Goal: Book appointment/travel/reservation

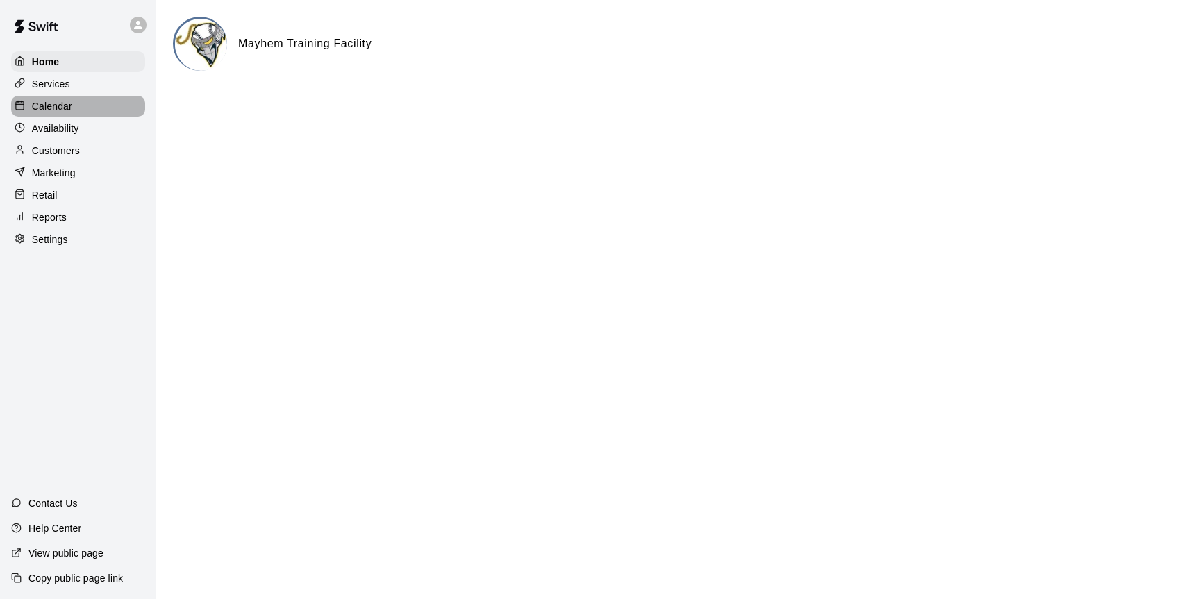
click at [63, 101] on p "Calendar" at bounding box center [52, 106] width 40 height 14
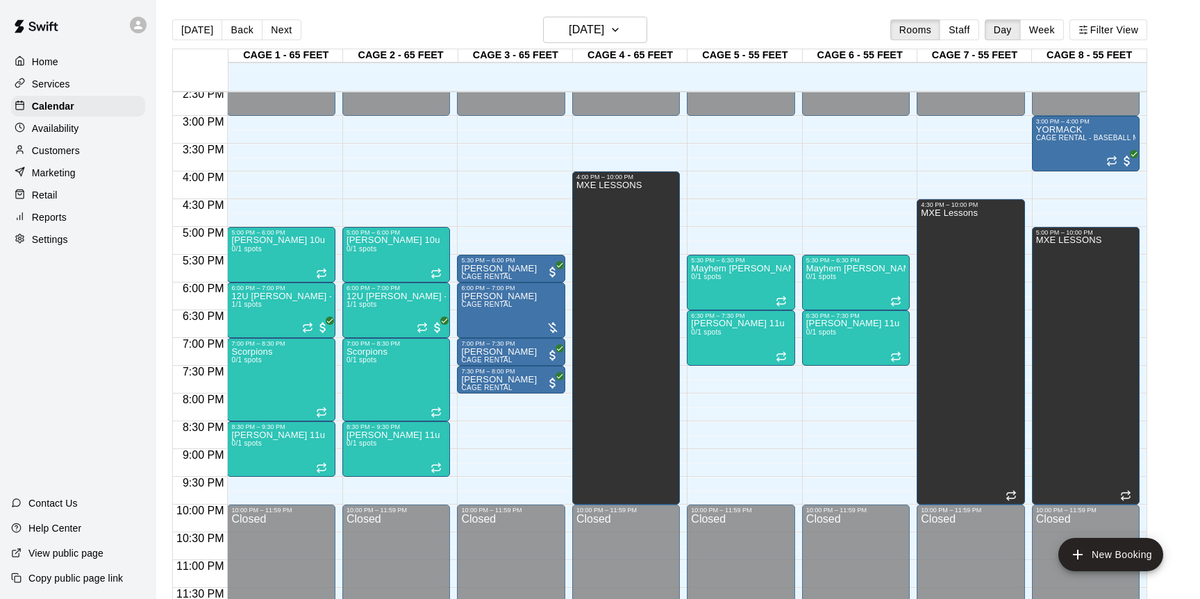
scroll to position [808, 0]
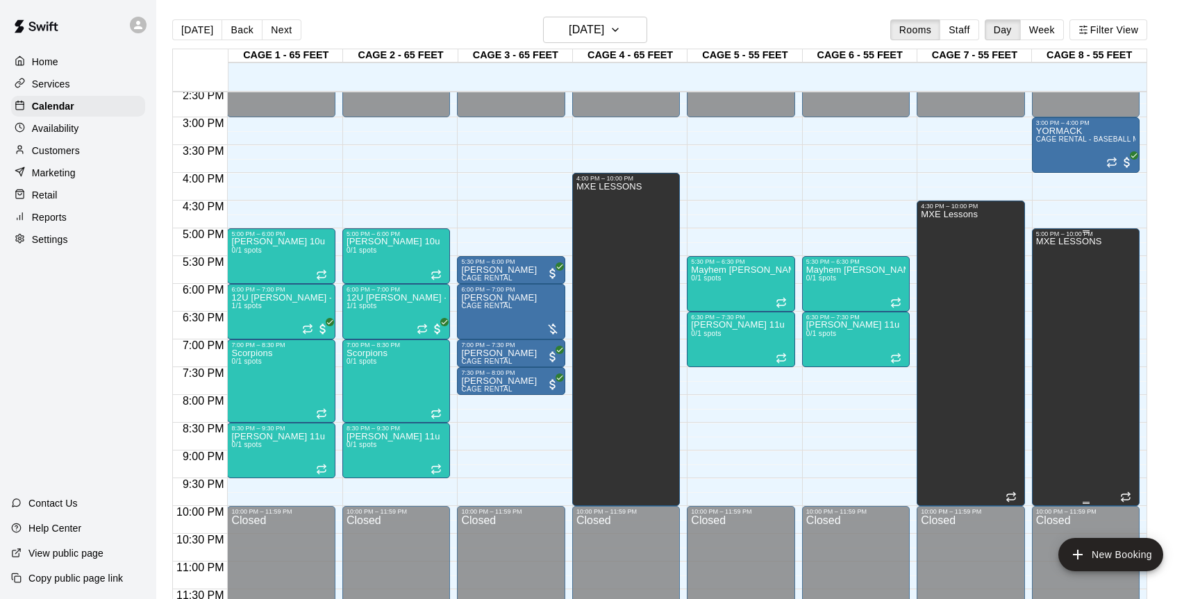
click at [1056, 398] on div "MXE LESSONS" at bounding box center [1069, 536] width 66 height 599
click at [1050, 290] on icon "delete" at bounding box center [1050, 286] width 10 height 12
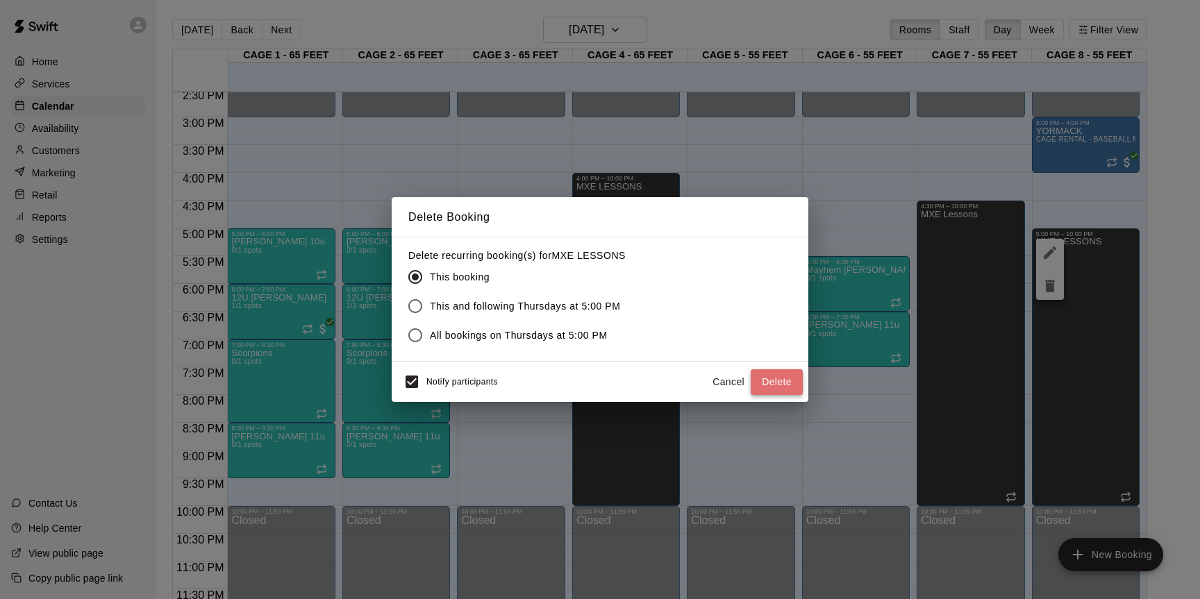
click at [783, 376] on button "Delete" at bounding box center [777, 382] width 52 height 26
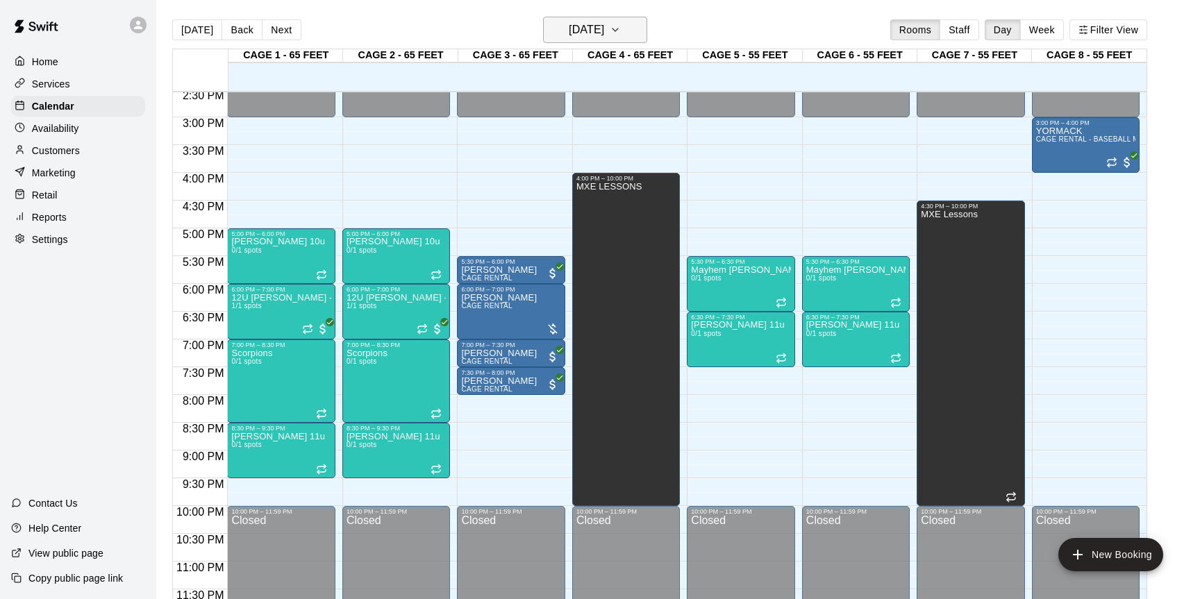
click at [630, 28] on button "[DATE]" at bounding box center [595, 30] width 104 height 26
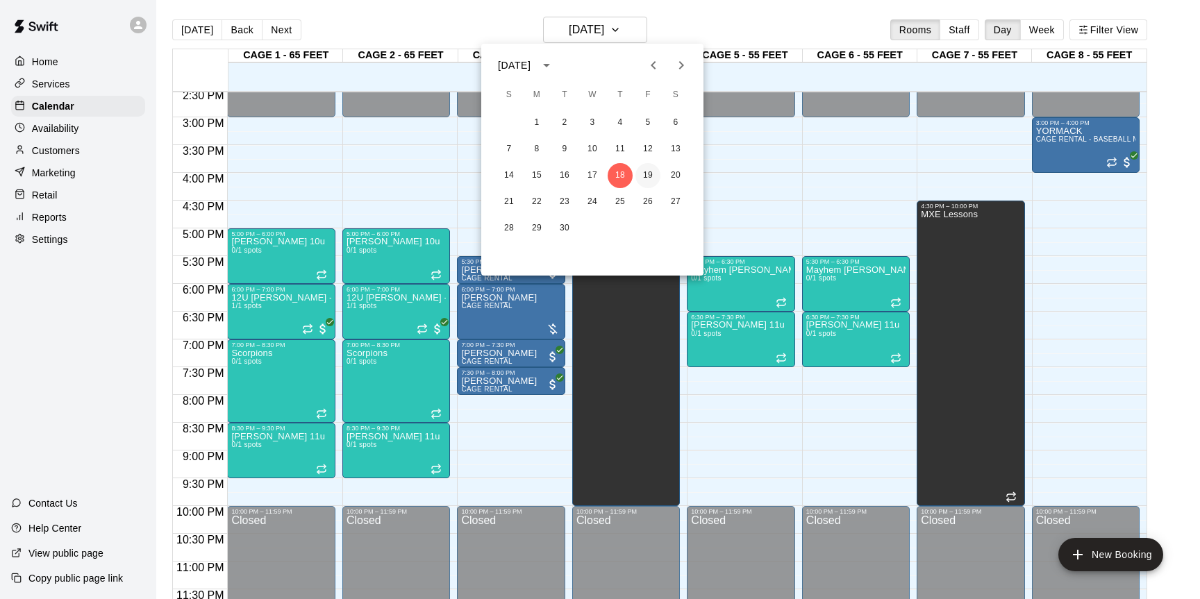
click at [653, 176] on button "19" at bounding box center [647, 175] width 25 height 25
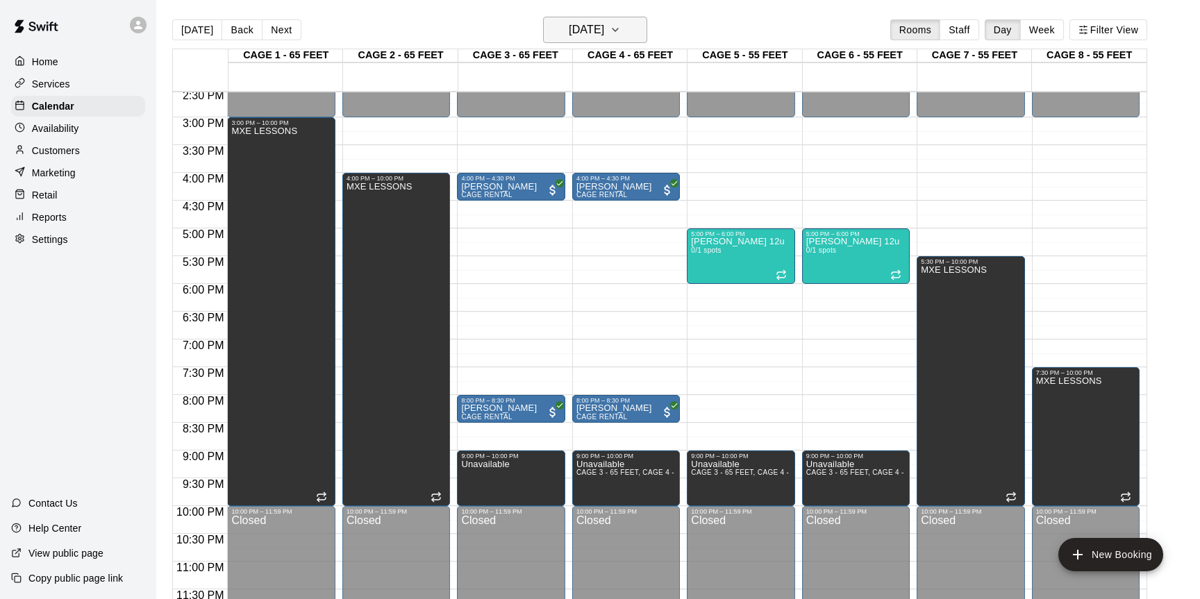
click at [604, 28] on h6 "Friday Sep 19" at bounding box center [586, 29] width 35 height 19
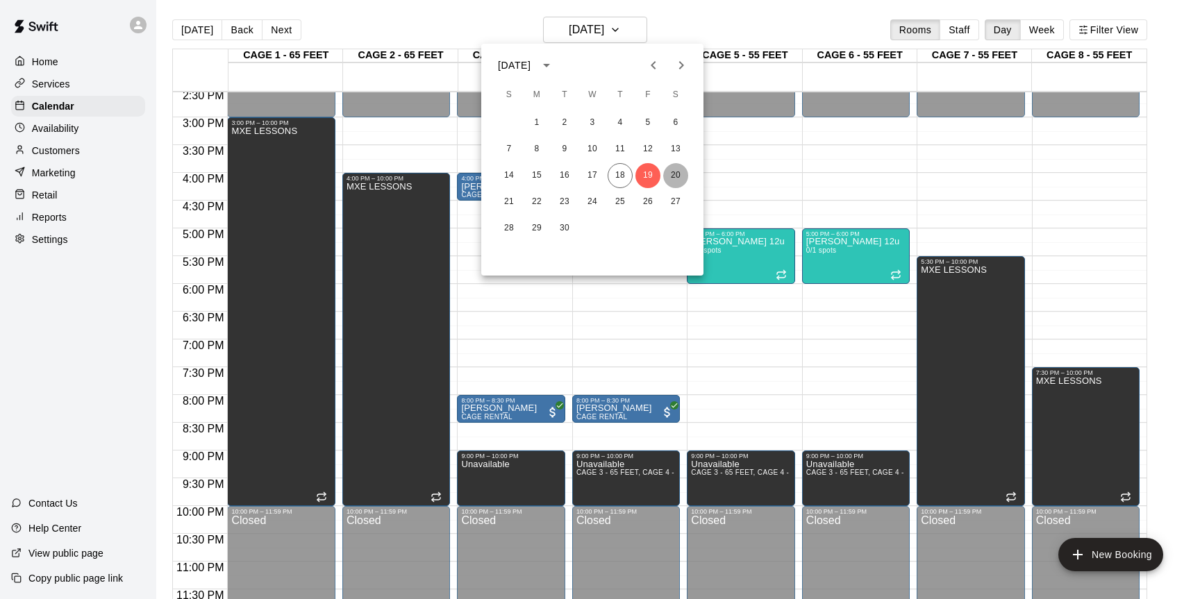
click at [674, 175] on button "20" at bounding box center [675, 175] width 25 height 25
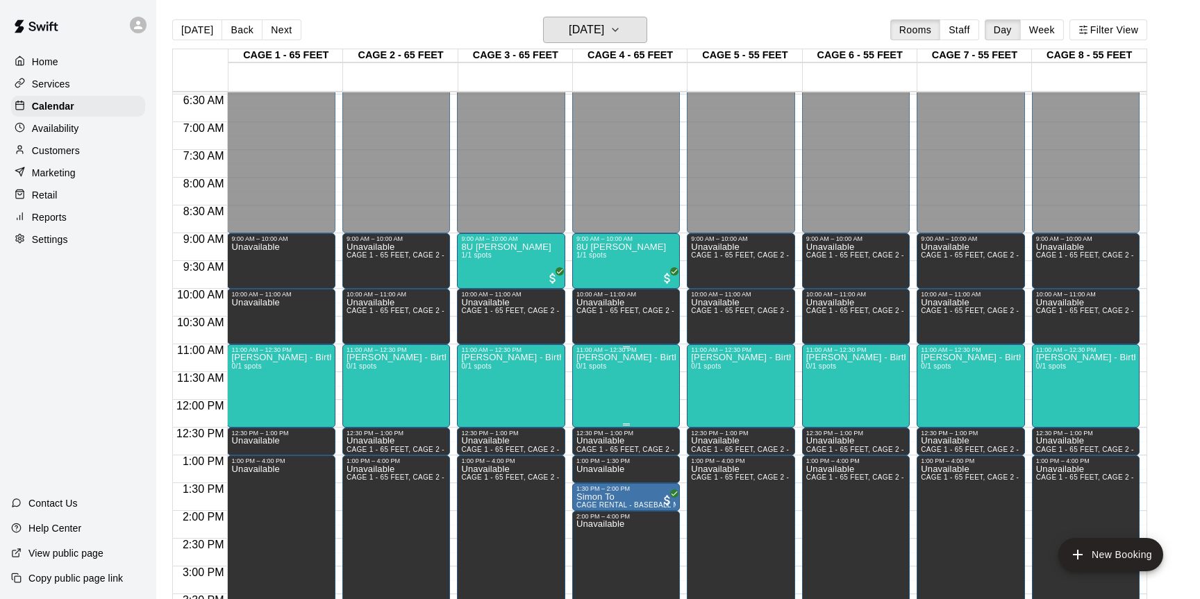
scroll to position [358, 0]
click at [524, 276] on div "8U Abbassi 1/1 spots" at bounding box center [510, 542] width 99 height 599
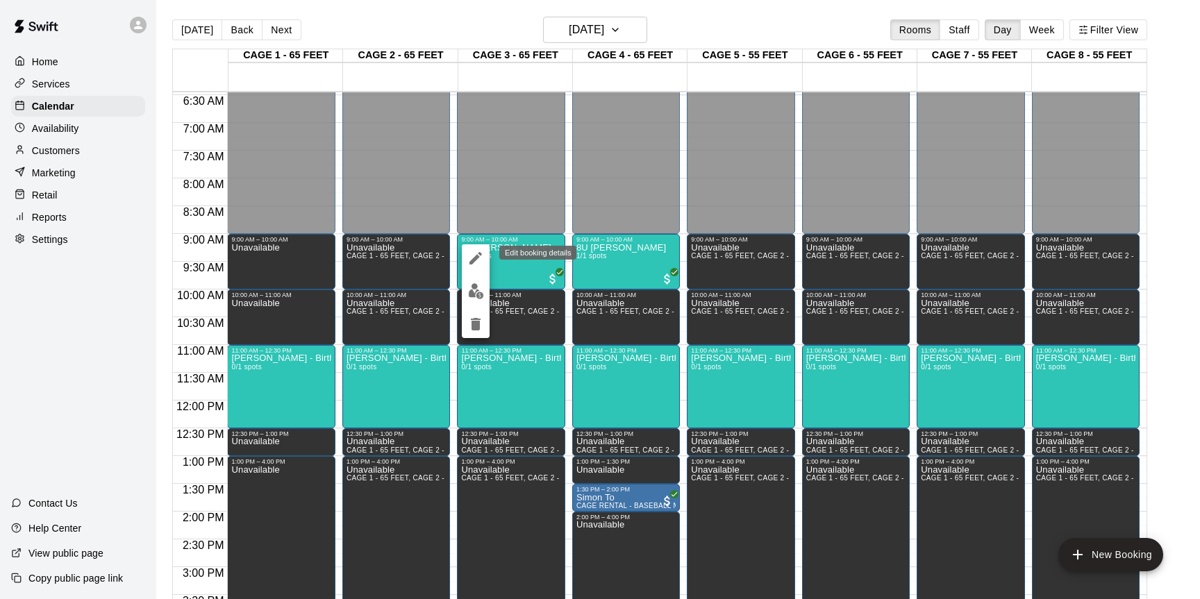
click at [470, 254] on icon "edit" at bounding box center [475, 258] width 17 height 17
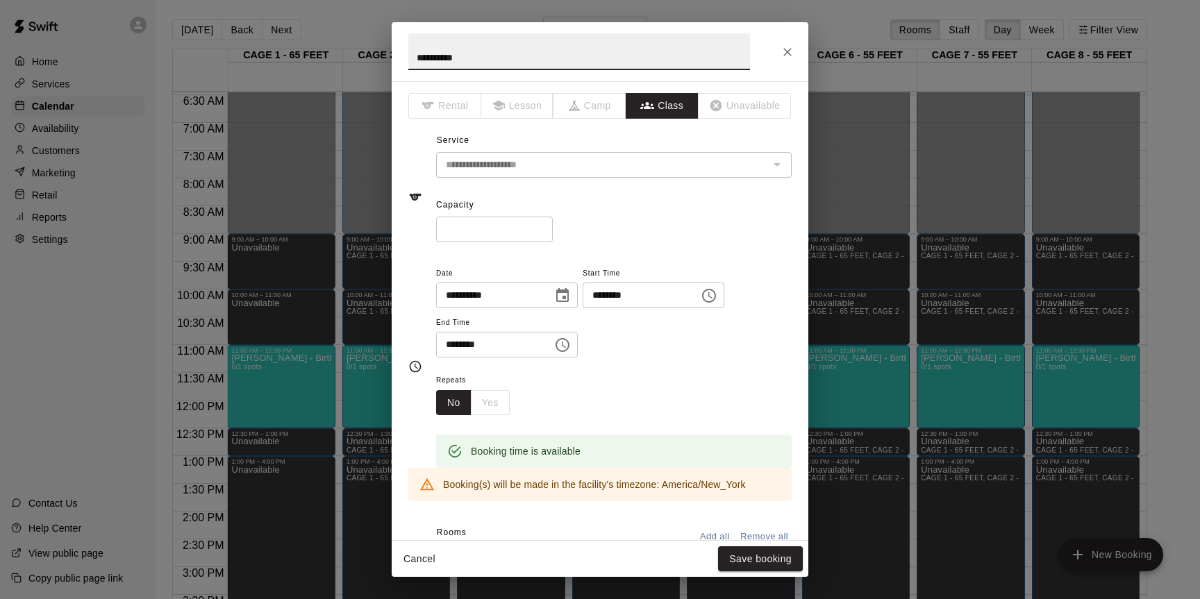
click at [569, 292] on icon "Choose date, selected date is Sep 20, 2025" at bounding box center [562, 295] width 12 height 14
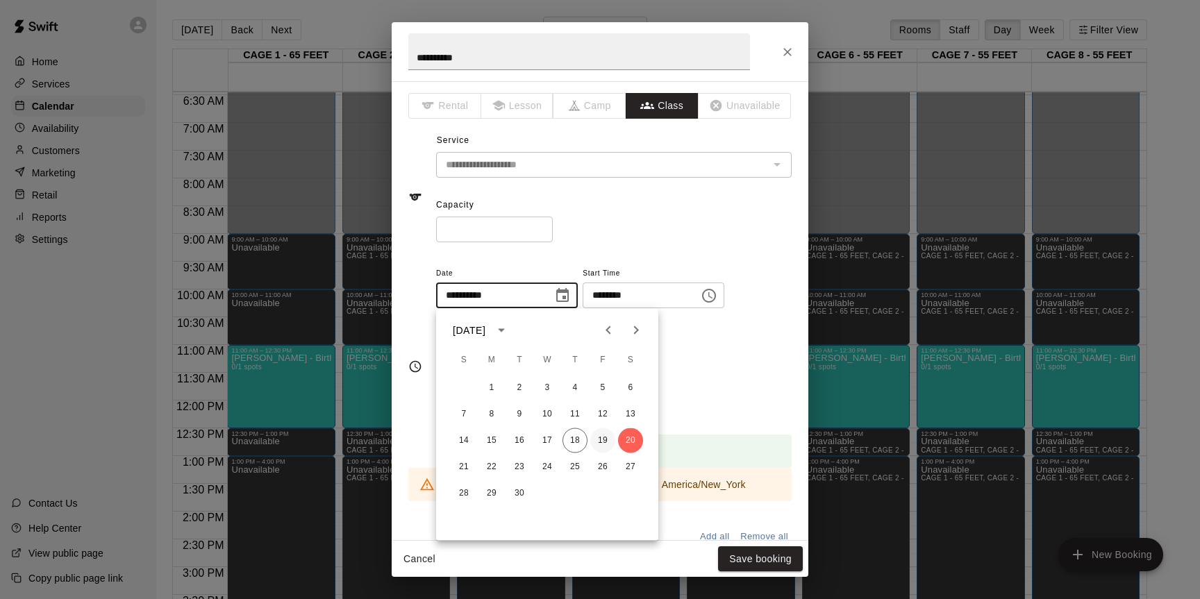
click at [606, 446] on button "19" at bounding box center [602, 440] width 25 height 25
type input "**********"
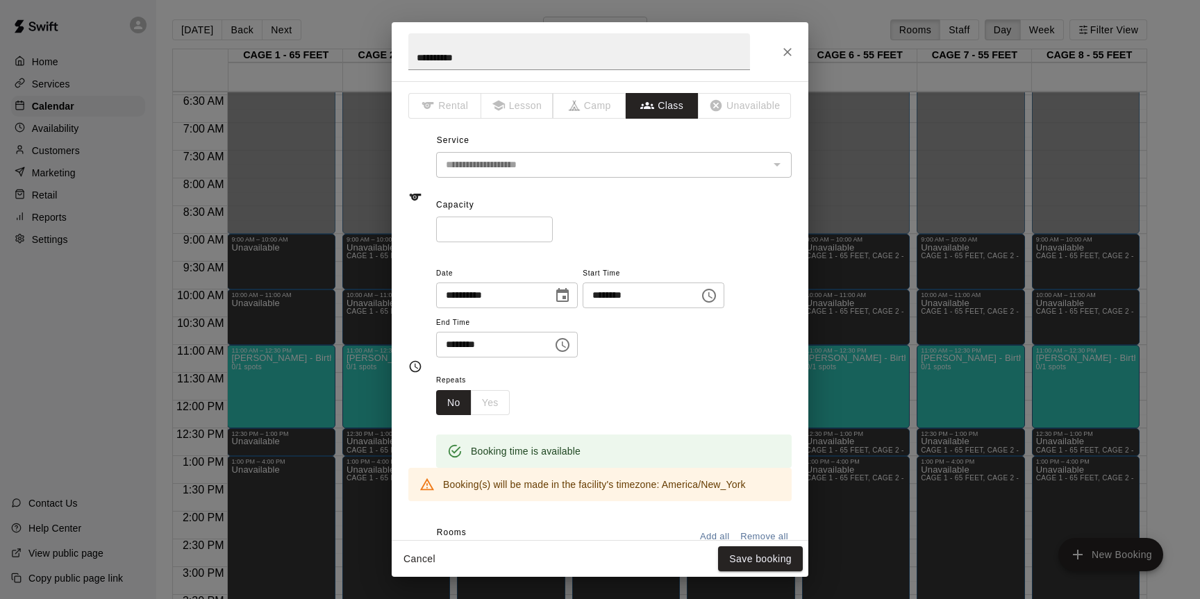
click at [717, 303] on icon "Choose time, selected time is 9:00 AM" at bounding box center [709, 295] width 17 height 17
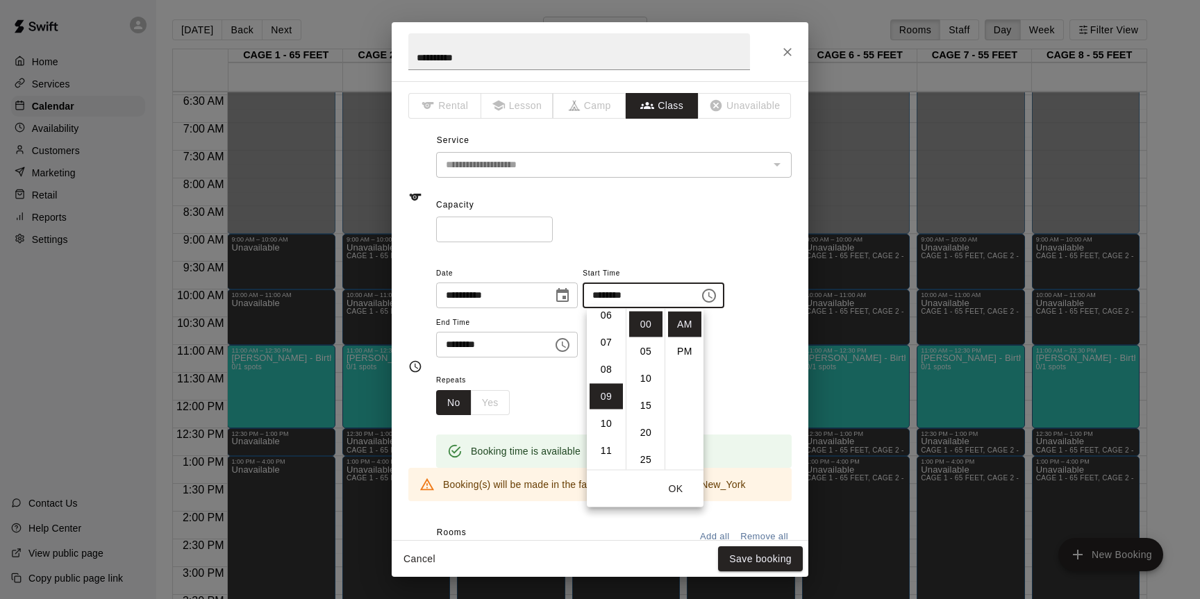
scroll to position [162, 0]
click at [609, 333] on li "06" at bounding box center [606, 325] width 33 height 26
click at [692, 346] on li "PM" at bounding box center [684, 352] width 33 height 26
type input "********"
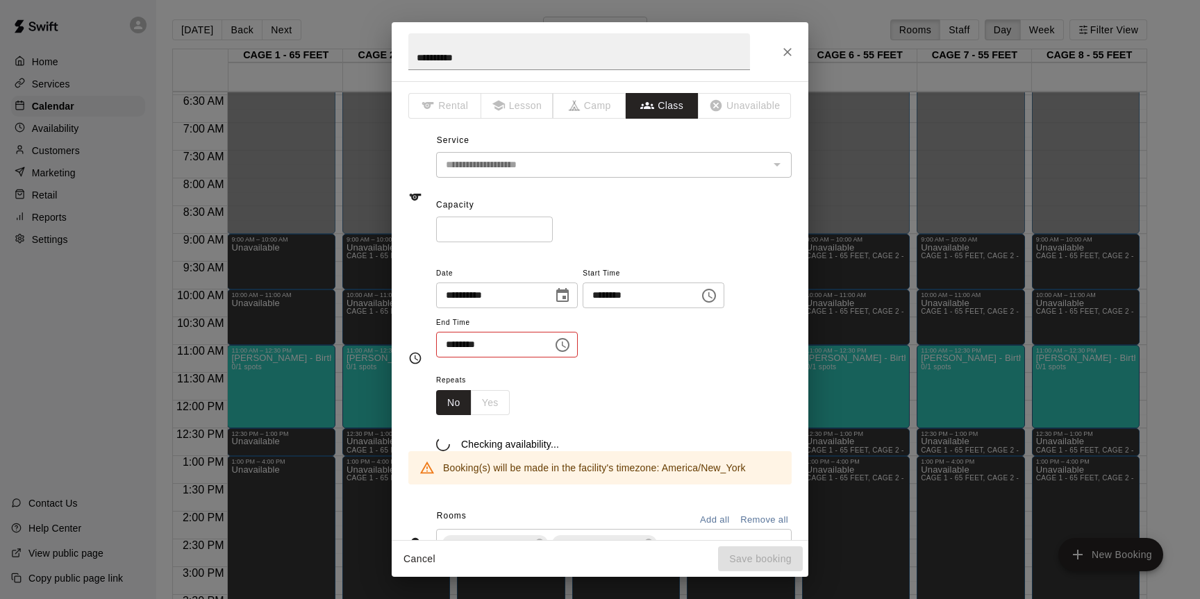
scroll to position [25, 0]
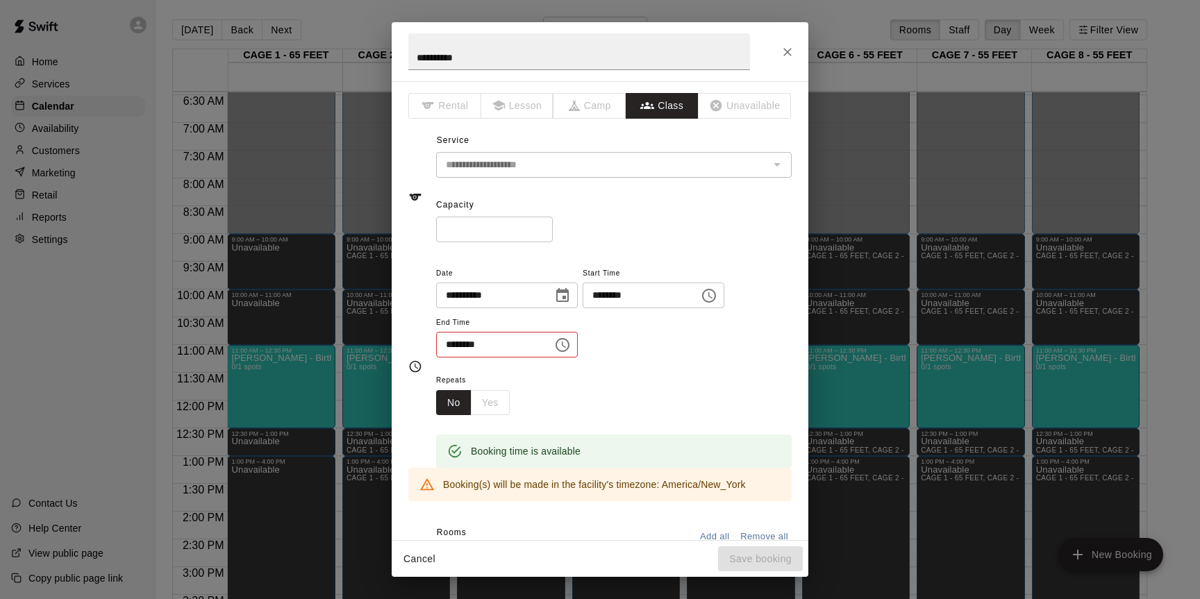
click at [724, 355] on div "**********" at bounding box center [614, 312] width 356 height 94
click at [565, 344] on icon "Choose time, selected time is 10:00 AM" at bounding box center [562, 345] width 17 height 17
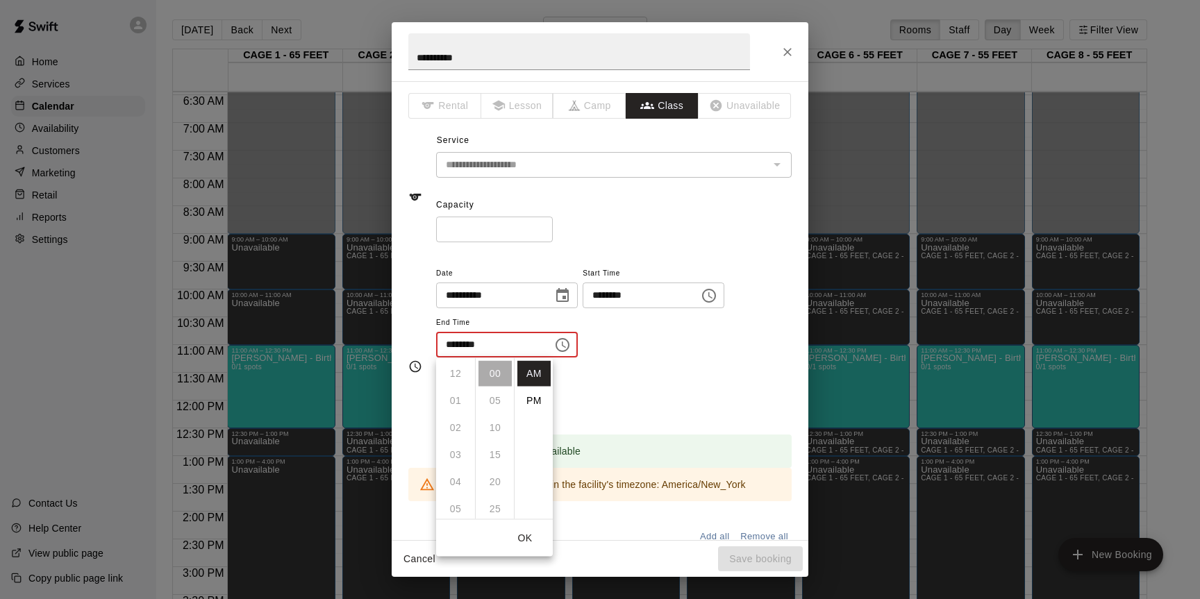
scroll to position [271, 0]
click at [534, 396] on li "PM" at bounding box center [533, 401] width 33 height 26
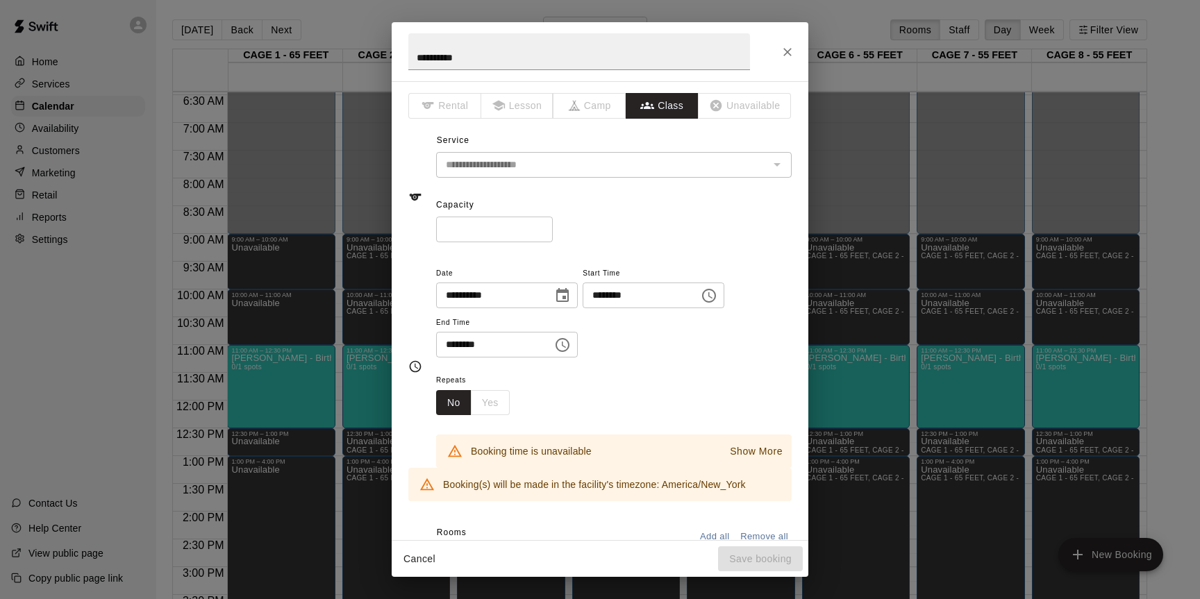
scroll to position [25, 0]
click at [569, 340] on icon "Choose time, selected time is 10:00 PM" at bounding box center [563, 345] width 14 height 14
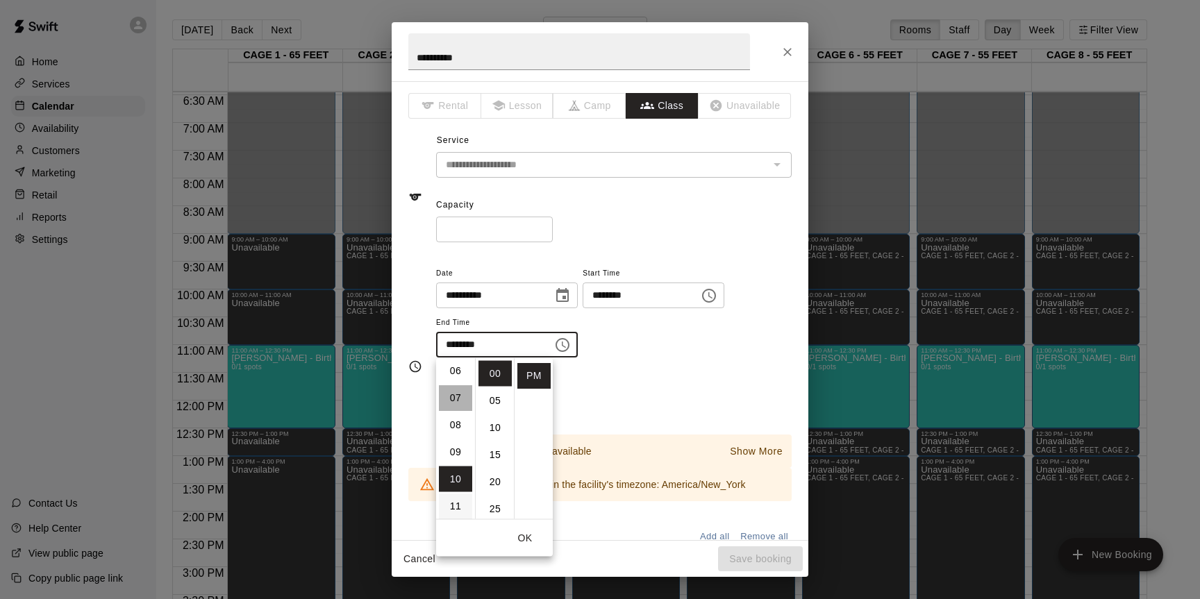
click at [462, 403] on li "07" at bounding box center [455, 398] width 33 height 26
type input "********"
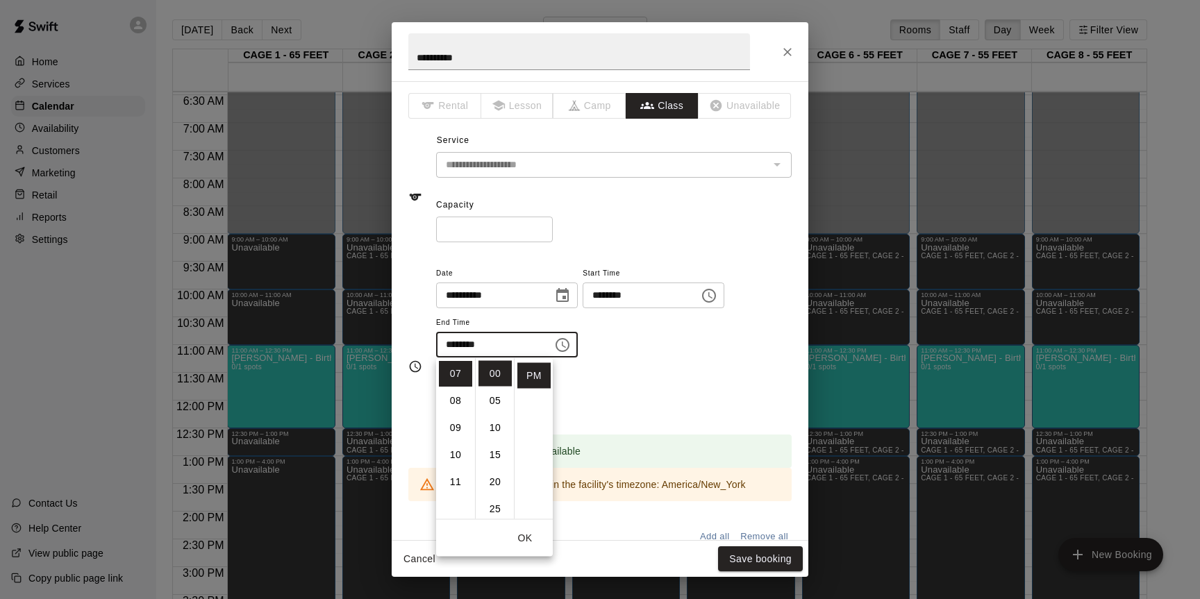
click at [633, 385] on div "Repeats No Yes" at bounding box center [614, 394] width 356 height 44
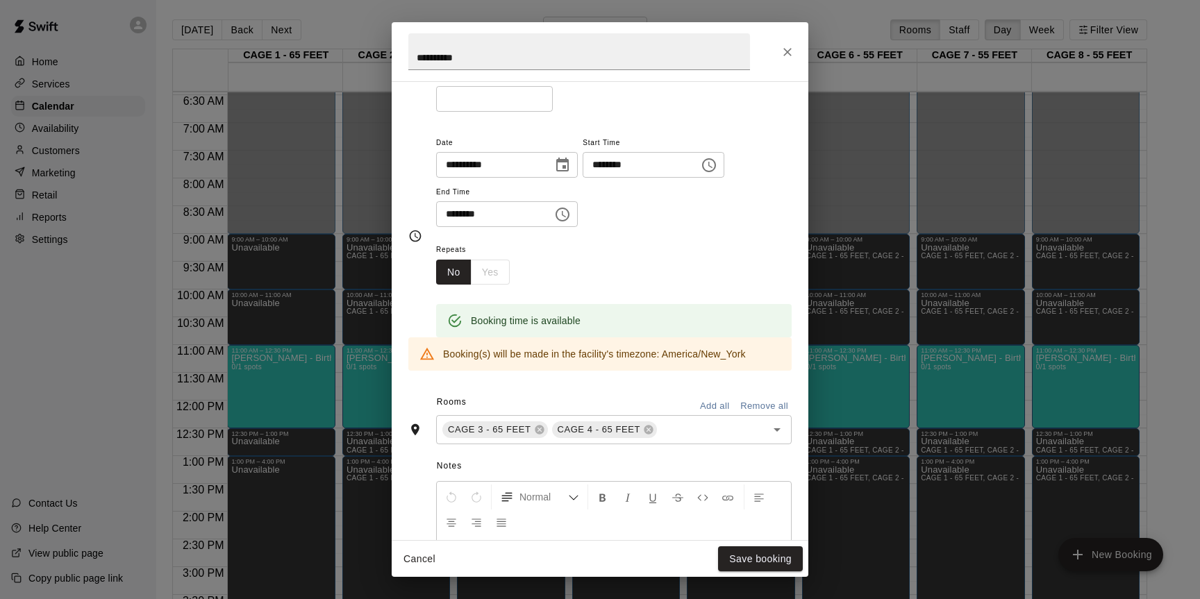
scroll to position [135, 0]
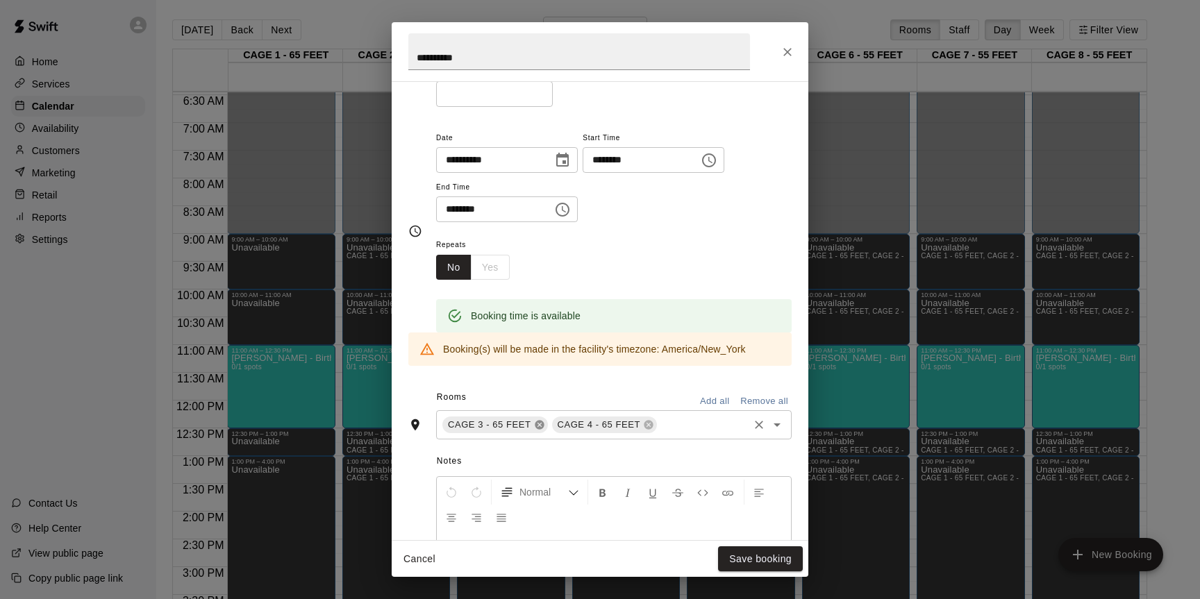
click at [537, 428] on icon at bounding box center [539, 425] width 9 height 9
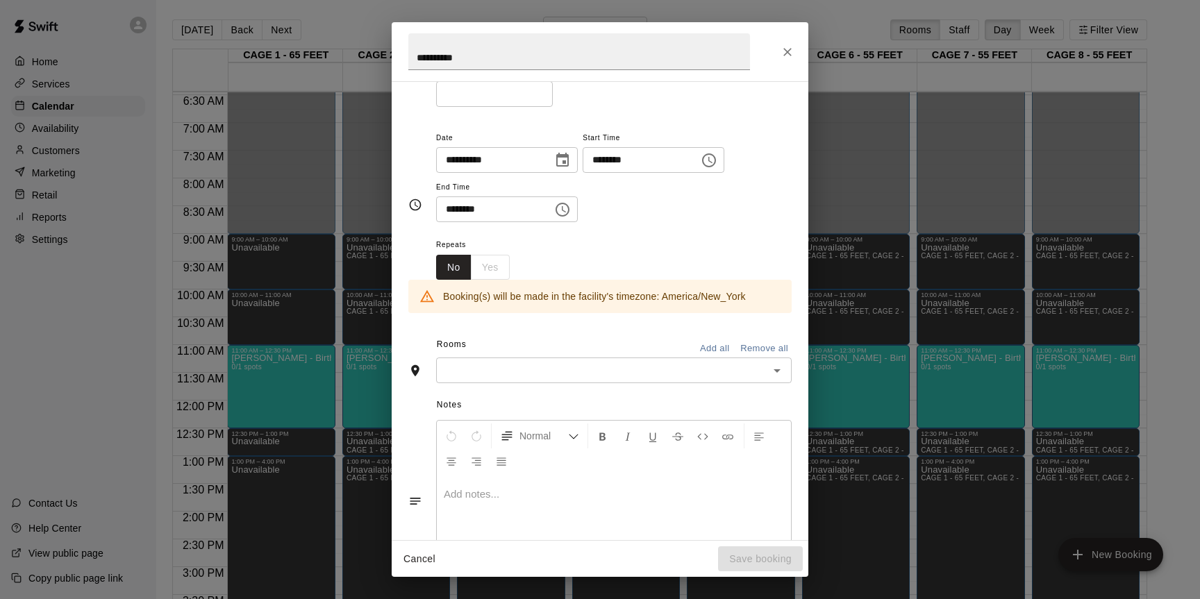
click at [537, 378] on input "text" at bounding box center [602, 370] width 324 height 17
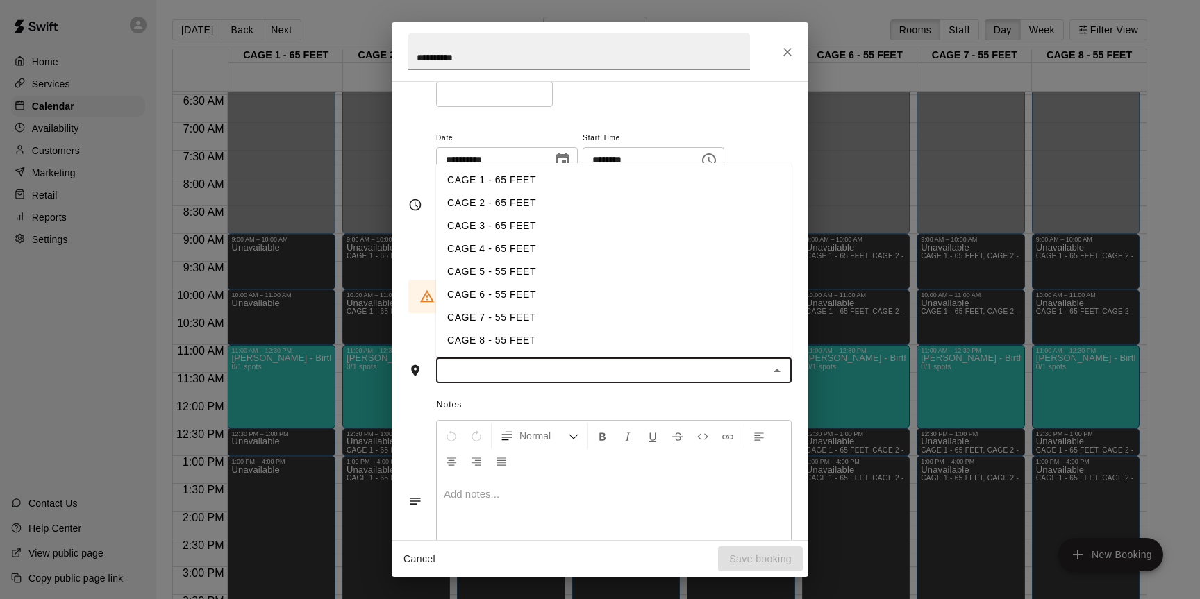
click at [503, 303] on li "CAGE 6 - 55 FEET" at bounding box center [614, 294] width 356 height 23
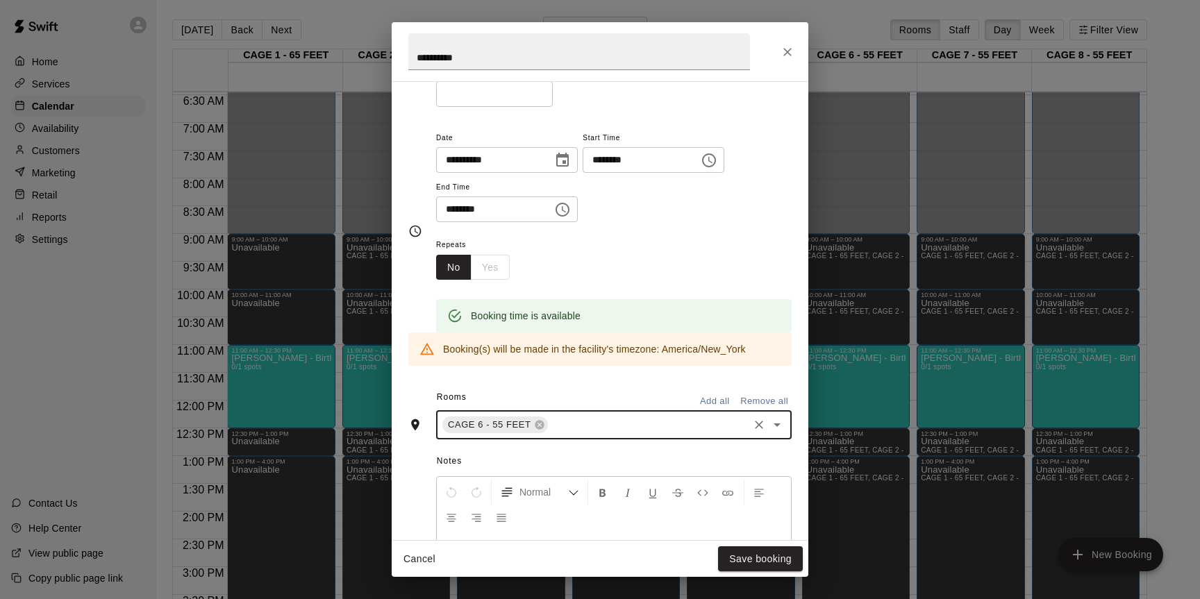
click at [565, 421] on input "text" at bounding box center [648, 425] width 197 height 17
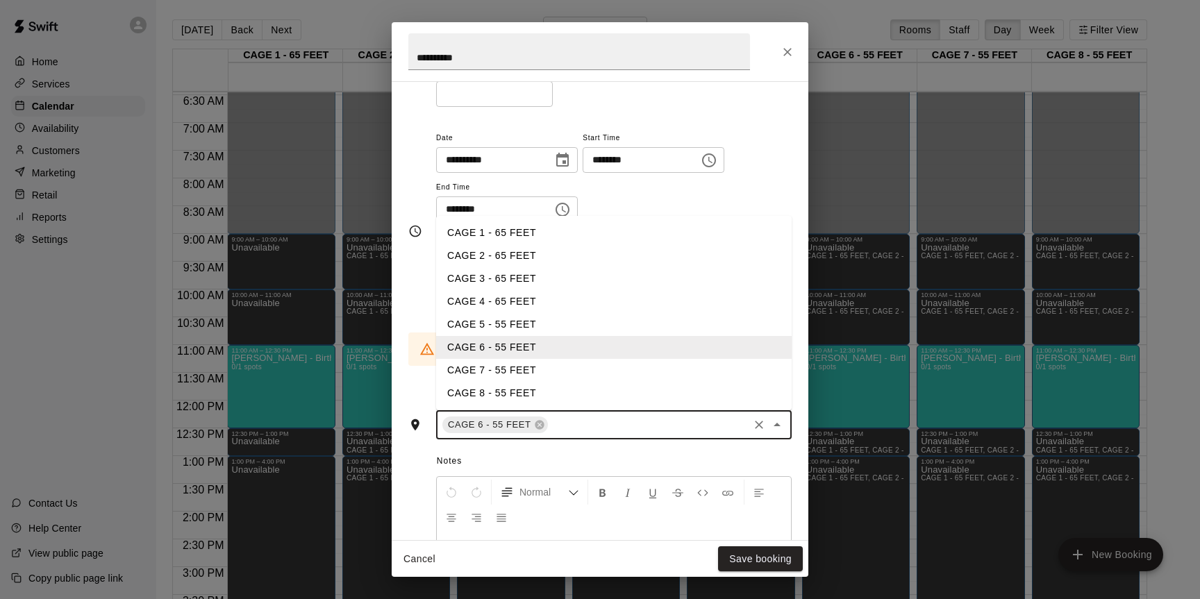
click at [506, 326] on li "CAGE 5 - 55 FEET" at bounding box center [614, 324] width 356 height 23
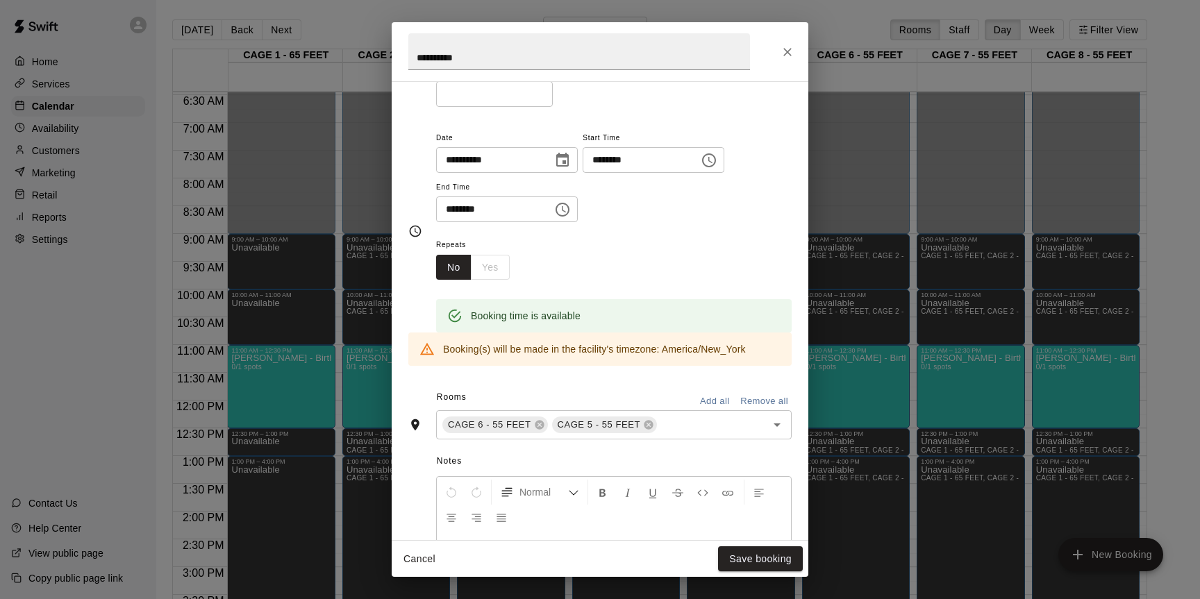
click at [626, 251] on div "Repeats No Yes" at bounding box center [614, 258] width 356 height 44
click at [744, 556] on button "Save booking" at bounding box center [760, 560] width 85 height 26
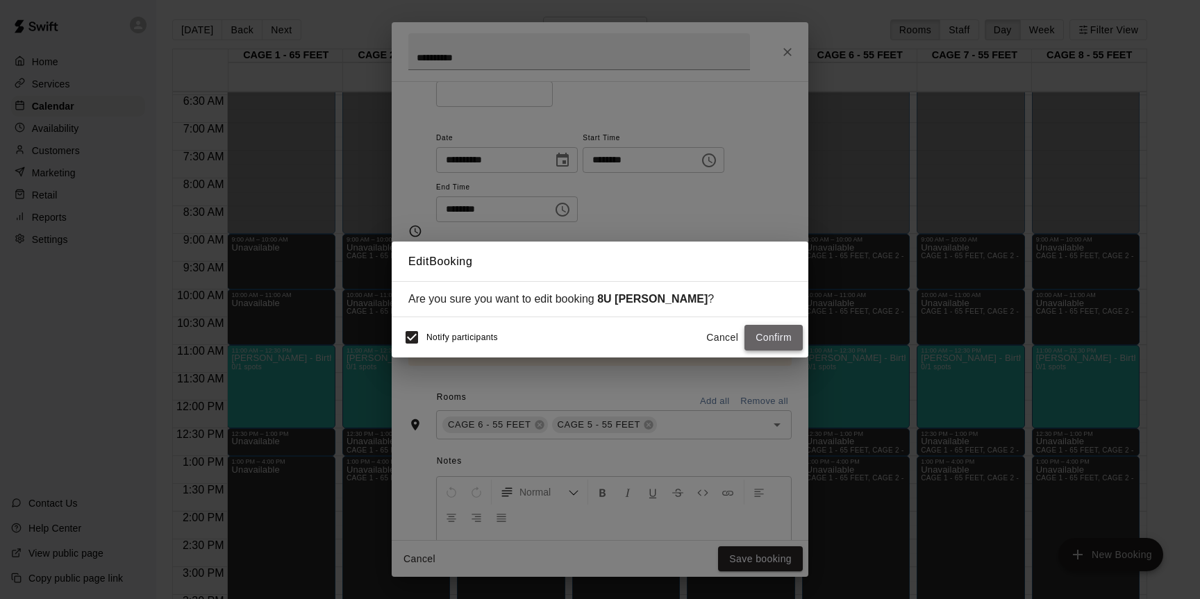
click at [776, 335] on button "Confirm" at bounding box center [773, 338] width 58 height 26
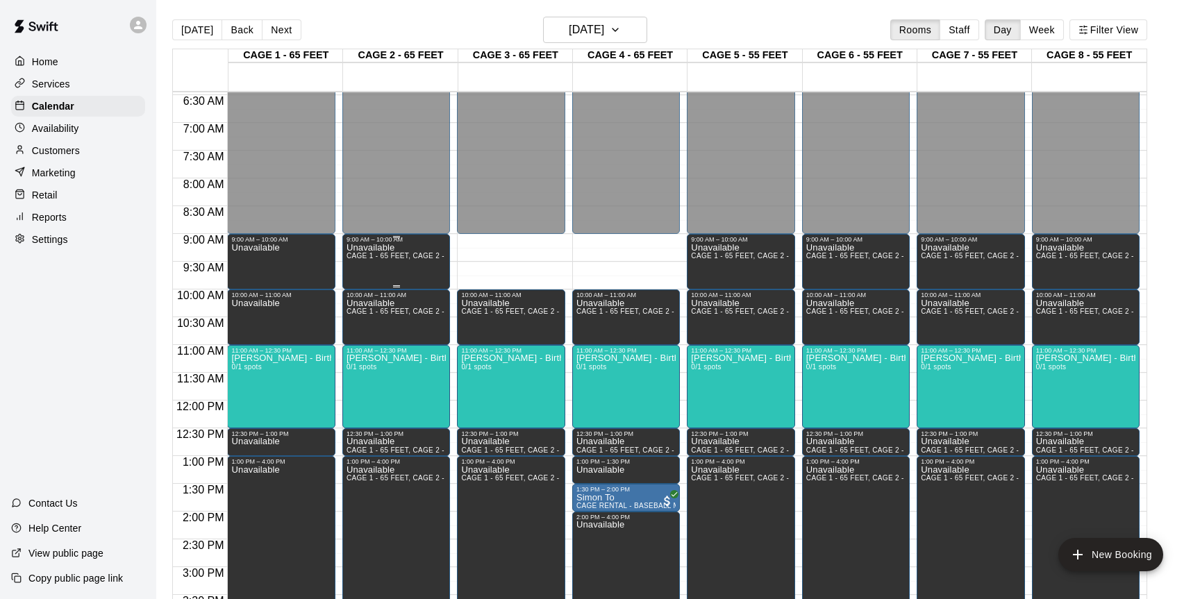
click at [412, 253] on div "Unavailable CAGE 1 - 65 FEET, CAGE 2 - 65 FEET, CAGE 5 - 55 FEET, CAGE 6 - 55 F…" at bounding box center [396, 542] width 99 height 599
click at [359, 262] on icon "edit" at bounding box center [361, 258] width 12 height 12
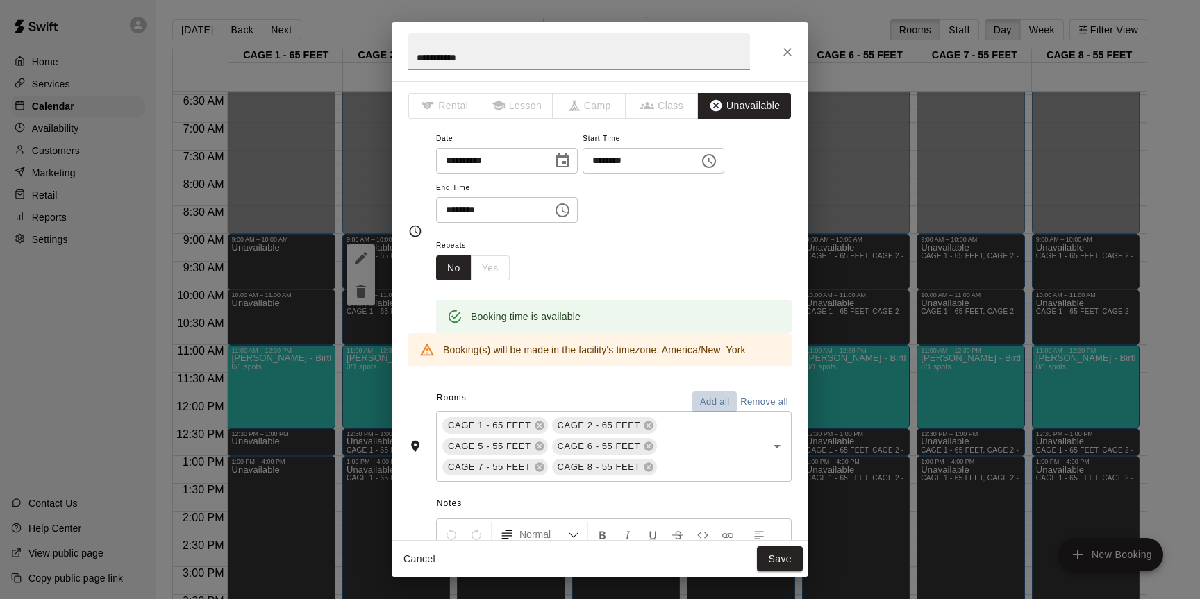
click at [704, 398] on button "Add all" at bounding box center [714, 403] width 44 height 22
click at [780, 562] on button "Save" at bounding box center [780, 560] width 46 height 26
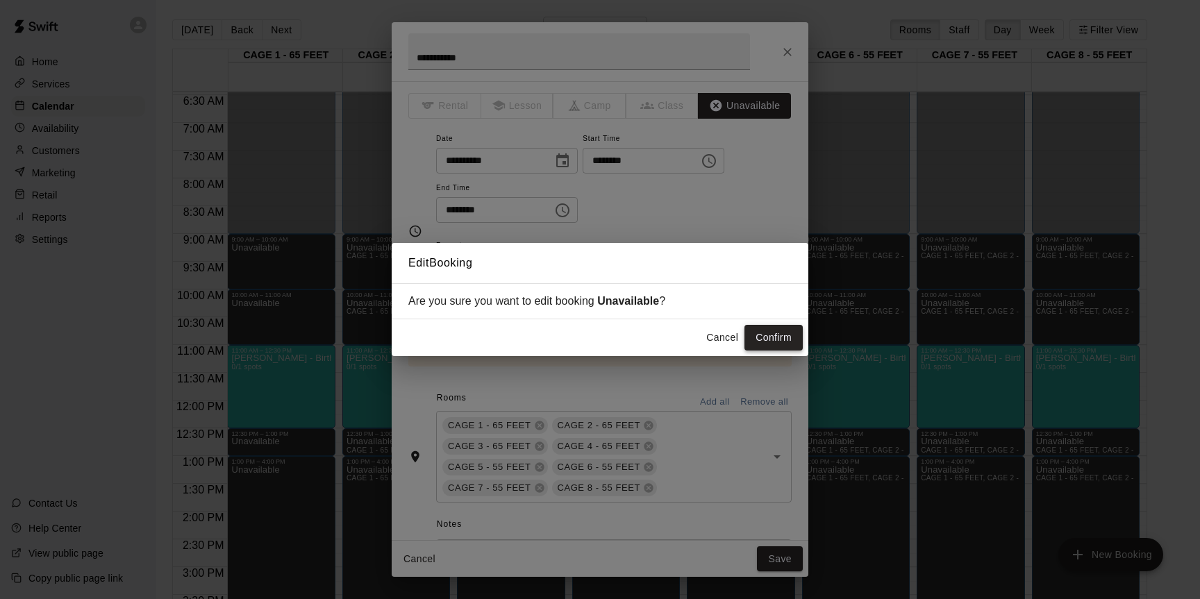
click at [776, 343] on button "Confirm" at bounding box center [773, 338] width 58 height 26
